Goal: Find specific page/section: Find specific page/section

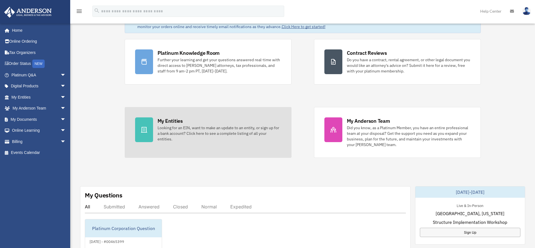
scroll to position [41, 0]
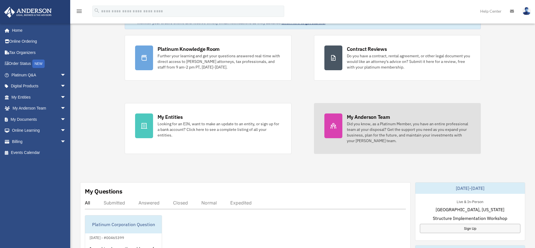
click at [354, 126] on div "Did you know, as a Platinum Member, you have an entire professional team at you…" at bounding box center [409, 132] width 124 height 22
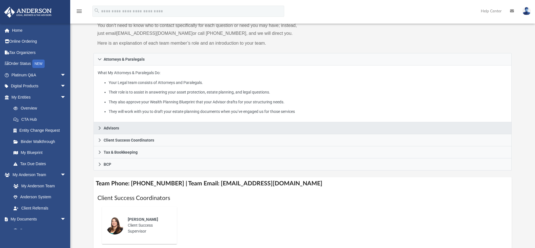
scroll to position [90, 0]
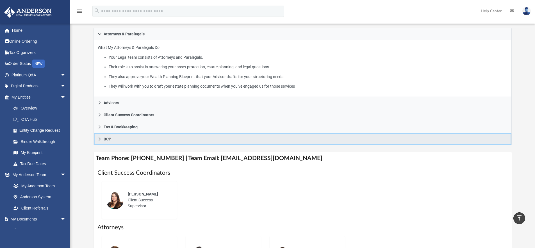
click at [106, 137] on span "BCP" at bounding box center [108, 139] width 8 height 4
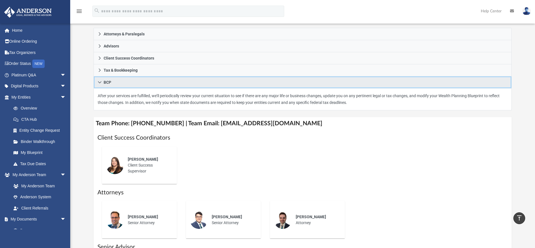
click at [106, 81] on span "BCP" at bounding box center [108, 82] width 8 height 4
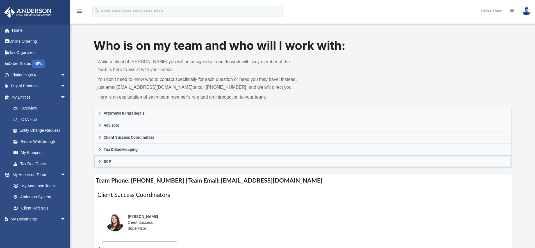
scroll to position [0, 0]
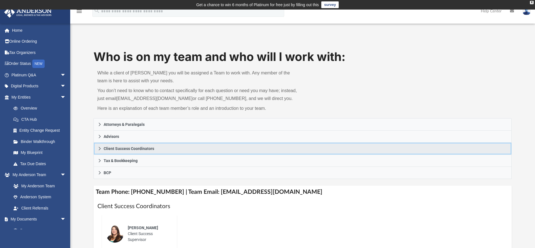
click at [160, 149] on link "Client Success Coordinators" at bounding box center [303, 149] width 418 height 12
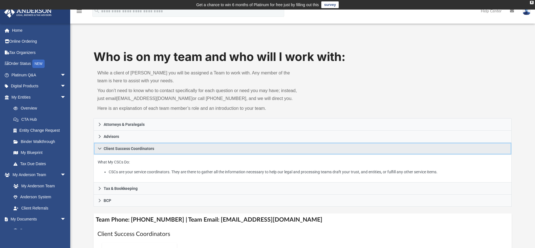
click at [160, 149] on link "Client Success Coordinators" at bounding box center [303, 149] width 418 height 12
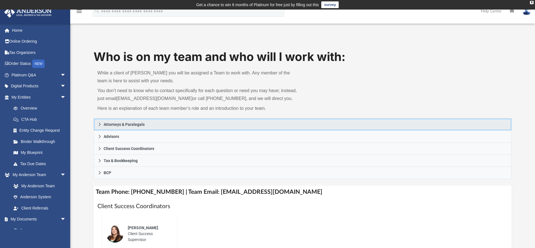
click at [136, 123] on span "Attorneys & Paralegals" at bounding box center [124, 124] width 41 height 4
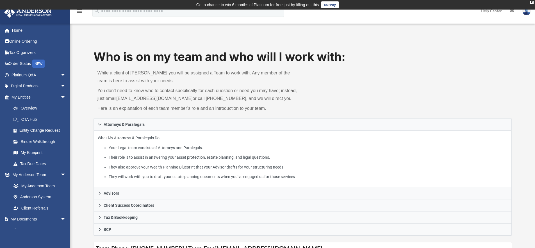
click at [397, 88] on div "Who is on my team and who will I work with: While a client of Anderson you will…" at bounding box center [303, 84] width 418 height 70
click at [17, 29] on link "Home" at bounding box center [39, 30] width 70 height 11
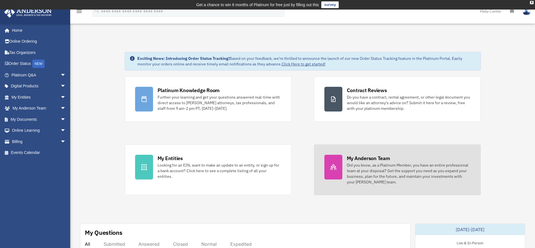
click at [400, 164] on div "Did you know, as a Platinum Member, you have an entire professional team at you…" at bounding box center [409, 173] width 124 height 22
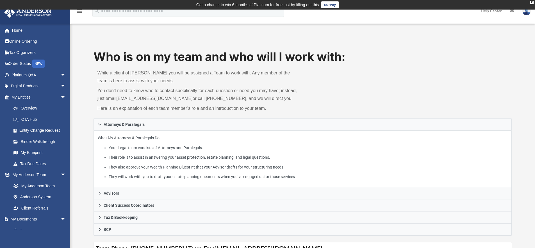
click at [264, 97] on p "You don’t need to know who to contact specifically for each question or need yo…" at bounding box center [197, 95] width 201 height 16
